Goal: Transaction & Acquisition: Obtain resource

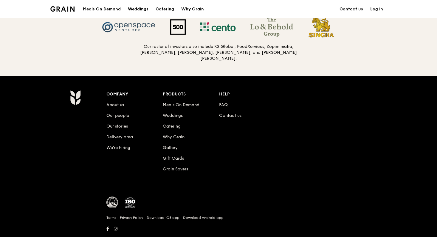
scroll to position [645, 0]
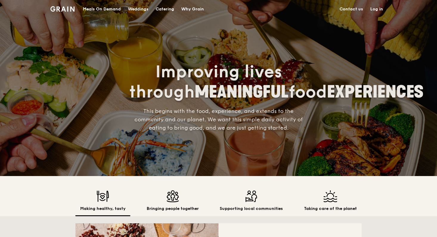
click at [111, 9] on div "Meals On Demand" at bounding box center [102, 9] width 38 height 18
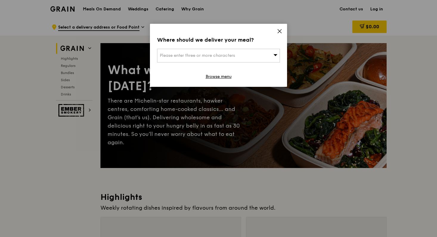
click at [261, 56] on div "Please enter three or more characters" at bounding box center [218, 56] width 123 height 14
click at [277, 31] on icon at bounding box center [279, 31] width 5 height 5
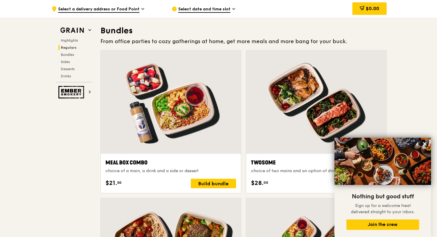
scroll to position [857, 0]
click at [70, 70] on span "Desserts" at bounding box center [68, 69] width 15 height 4
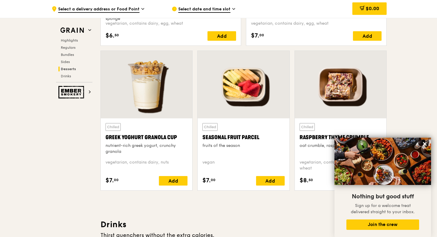
scroll to position [1863, 0]
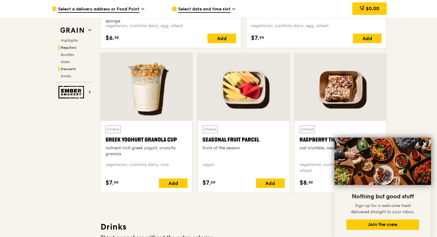
click at [73, 48] on span "Regulars" at bounding box center [69, 48] width 16 height 4
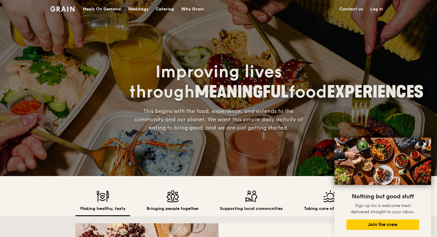
click at [167, 10] on div "Catering" at bounding box center [164, 9] width 18 height 18
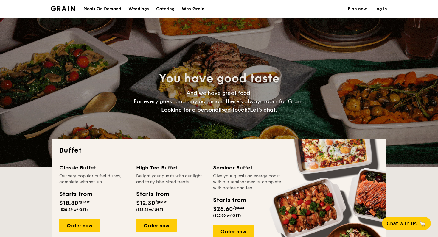
select select
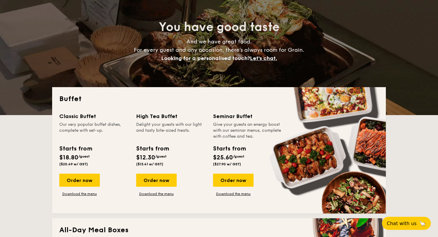
scroll to position [70, 0]
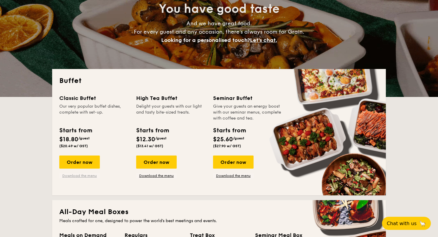
click at [91, 175] on link "Download the menu" at bounding box center [79, 176] width 41 height 5
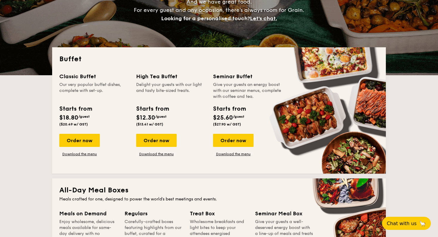
scroll to position [0, 0]
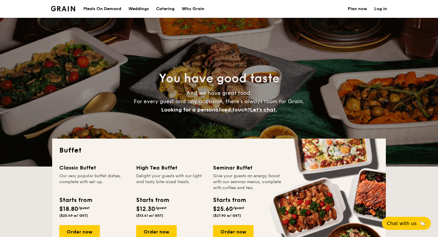
click at [143, 12] on div "Weddings" at bounding box center [138, 9] width 21 height 18
